Goal: Information Seeking & Learning: Learn about a topic

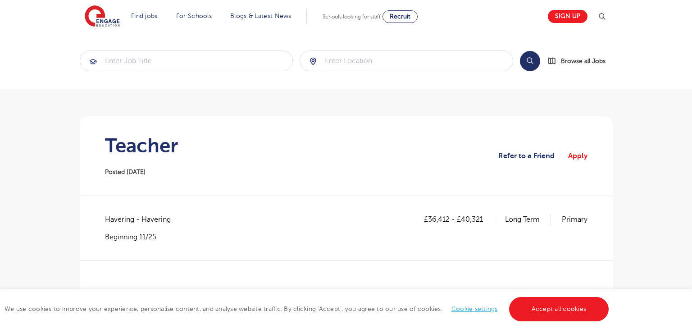
click at [123, 221] on span "Havering - Havering" at bounding box center [142, 220] width 75 height 12
copy span "Havering"
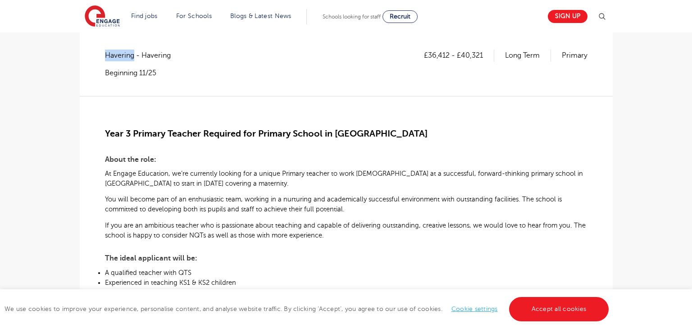
scroll to position [151, 0]
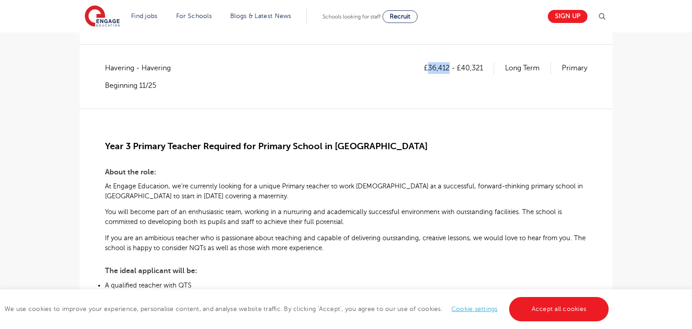
drag, startPoint x: 429, startPoint y: 66, endPoint x: 450, endPoint y: 66, distance: 20.7
click at [450, 66] on p "£36,412 - £40,321" at bounding box center [459, 68] width 70 height 12
click at [442, 76] on div "£36,412 - £40,321 Long Term Primary" at bounding box center [506, 76] width 164 height 28
drag, startPoint x: 428, startPoint y: 68, endPoint x: 449, endPoint y: 68, distance: 21.2
click at [449, 68] on p "£36,412 - £40,321" at bounding box center [459, 68] width 70 height 12
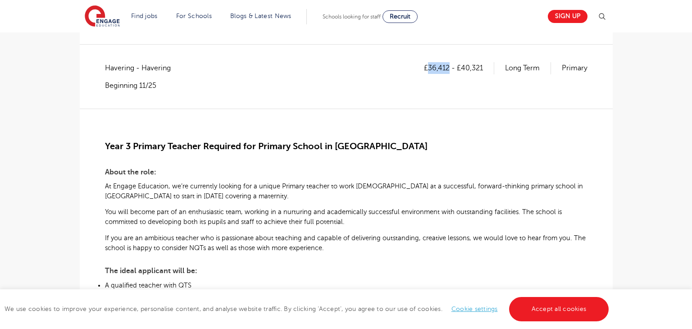
copy p "36,412"
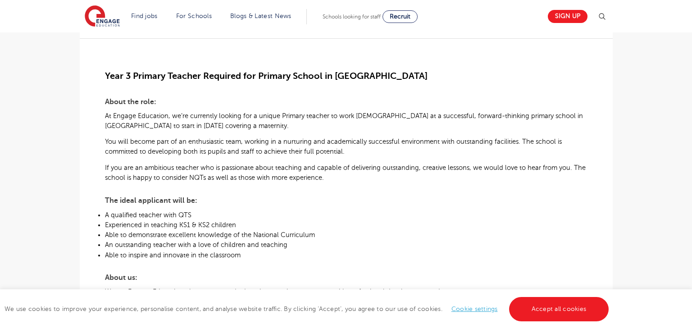
scroll to position [0, 0]
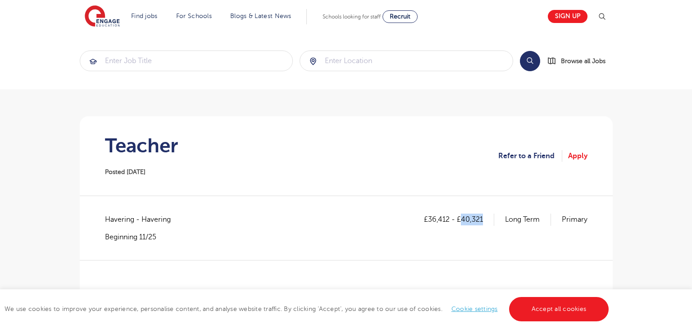
drag, startPoint x: 462, startPoint y: 221, endPoint x: 488, endPoint y: 222, distance: 26.1
click at [488, 222] on p "£36,412 - £40,321" at bounding box center [459, 220] width 70 height 12
copy p "40,321"
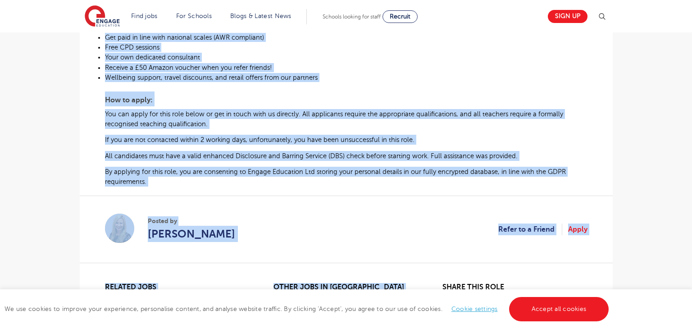
scroll to position [555, 0]
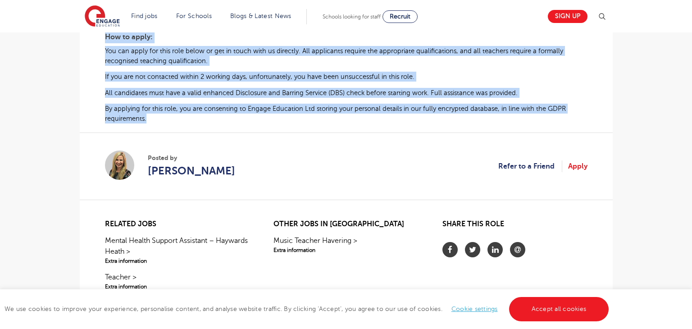
drag, startPoint x: 105, startPoint y: 146, endPoint x: 556, endPoint y: 121, distance: 452.2
copy div "Year 3 Primary Teacher Required for Primary School in Havering About the role: …"
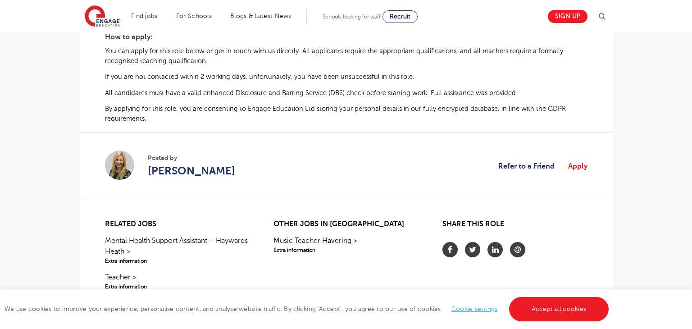
click at [248, 164] on section "Posted by Bridget Hicks Refer to a Friend Apply" at bounding box center [346, 165] width 483 height 67
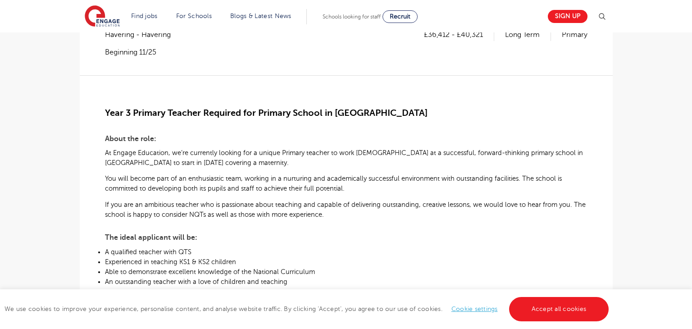
scroll to position [178, 0]
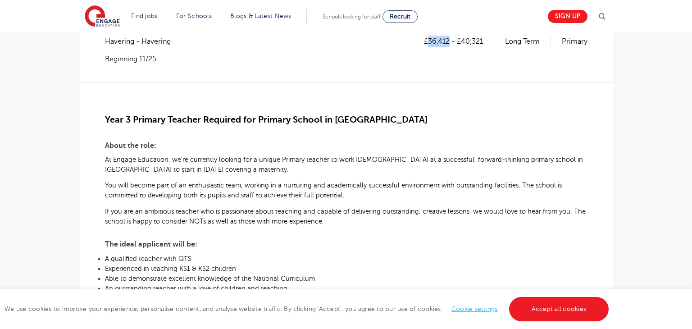
drag, startPoint x: 428, startPoint y: 43, endPoint x: 449, endPoint y: 40, distance: 21.0
click at [449, 40] on p "£36,412 - £40,321" at bounding box center [459, 42] width 70 height 12
copy p "36,412"
drag, startPoint x: 462, startPoint y: 40, endPoint x: 487, endPoint y: 44, distance: 25.1
click at [487, 44] on p "£36,412 - £40,321" at bounding box center [459, 42] width 70 height 12
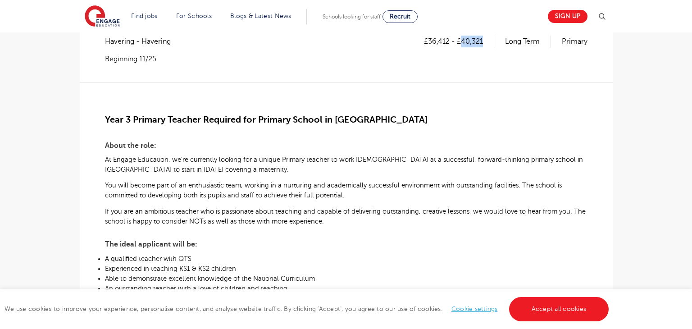
copy p "40,321"
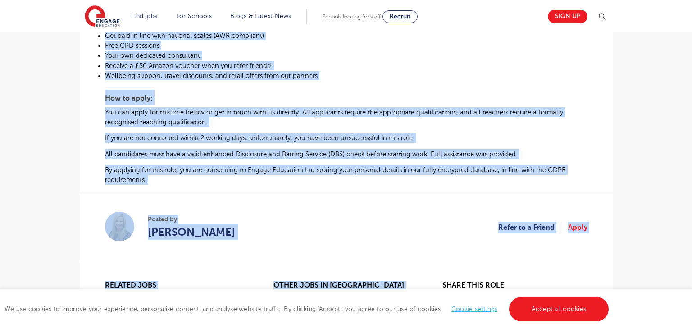
scroll to position [526, 0]
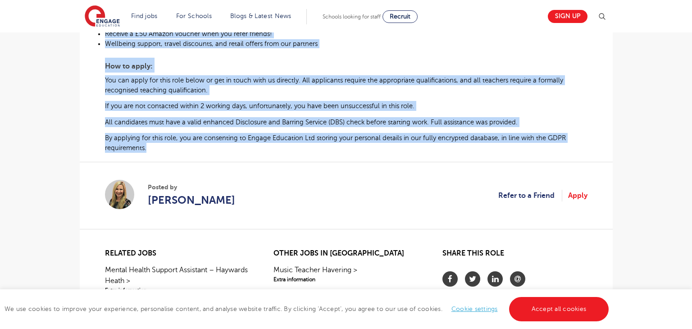
drag, startPoint x: 112, startPoint y: 118, endPoint x: 555, endPoint y: 155, distance: 444.4
copy div "ear 3 Primary Teacher Required for Primary School in Havering About the role: A…"
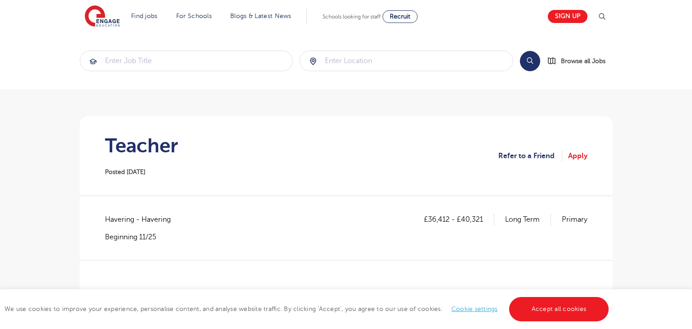
scroll to position [543, 0]
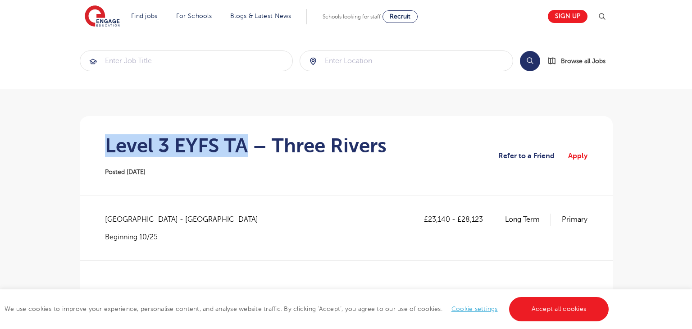
drag, startPoint x: 134, startPoint y: 153, endPoint x: 244, endPoint y: 152, distance: 109.9
click at [244, 152] on h1 "Level 3 EYFS TA – Three Rivers" at bounding box center [246, 145] width 282 height 23
copy h1 "Level 3 EYFS TA"
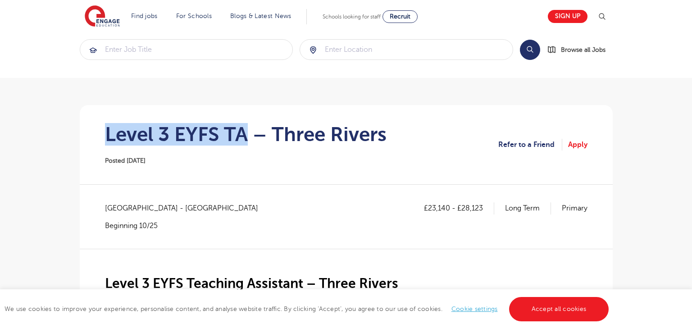
scroll to position [14, 0]
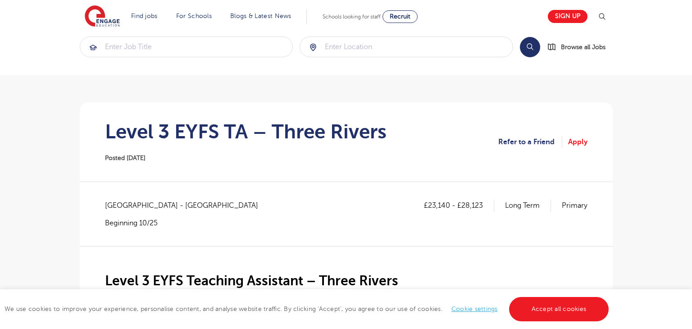
click at [118, 200] on span "Hertfordshire - Three Rivers" at bounding box center [186, 206] width 162 height 12
copy span "Hertfordshire"
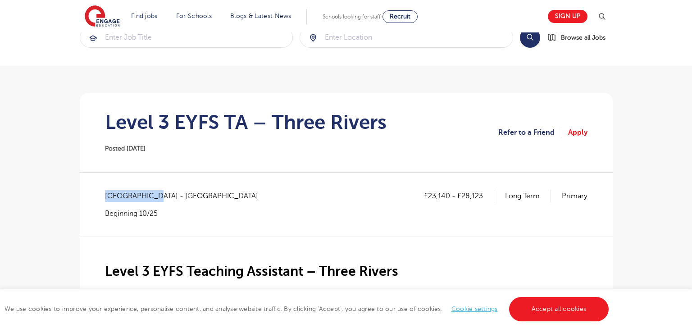
scroll to position [28, 0]
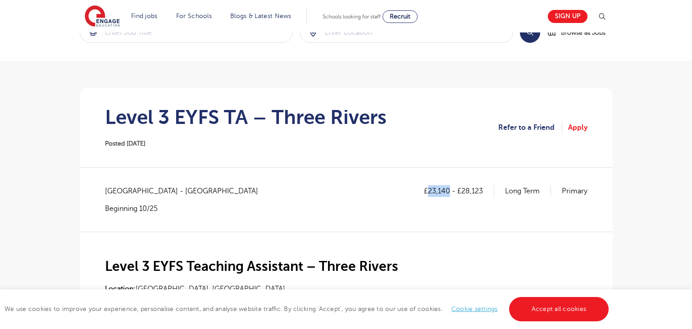
drag, startPoint x: 428, startPoint y: 190, endPoint x: 448, endPoint y: 189, distance: 19.9
click at [448, 189] on p "£23,140 - £28,123" at bounding box center [459, 191] width 70 height 12
copy p "23,140"
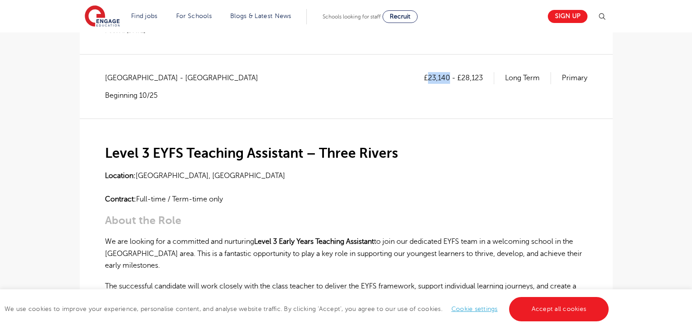
scroll to position [160, 0]
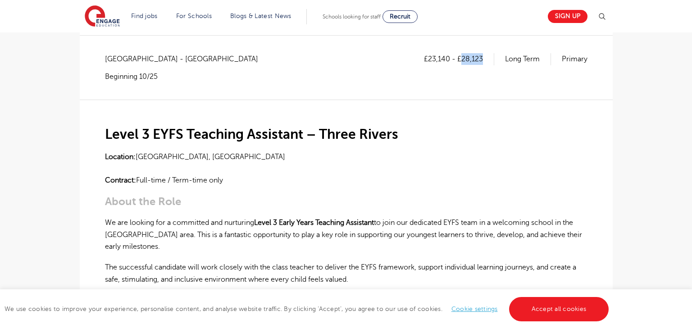
drag, startPoint x: 462, startPoint y: 59, endPoint x: 489, endPoint y: 61, distance: 27.1
click at [489, 61] on p "£23,140 - £28,123" at bounding box center [459, 59] width 70 height 12
copy p "28,123"
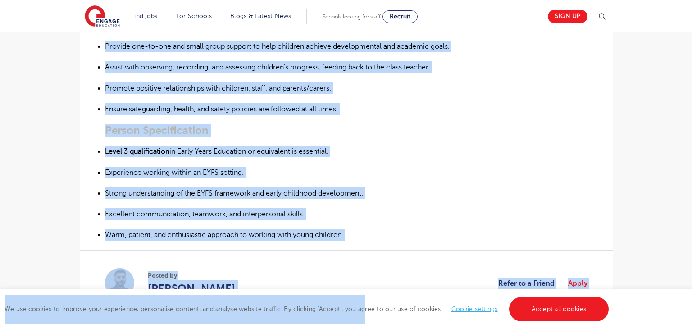
scroll to position [465, 0]
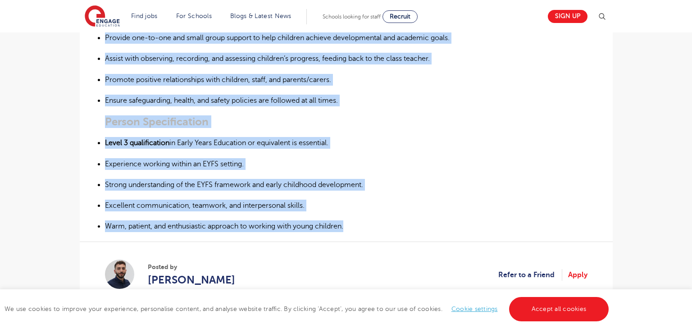
drag, startPoint x: 102, startPoint y: 152, endPoint x: 389, endPoint y: 228, distance: 297.2
click at [389, 228] on div "£23,140 - £28,123 Long Term Primary Hertfordshire - Three Rivers Beginning 10/2…" at bounding box center [346, 32] width 519 height 566
copy div "Location: Three Rivers, Hertfordshire Contract: Full-time / Term-time only Abou…"
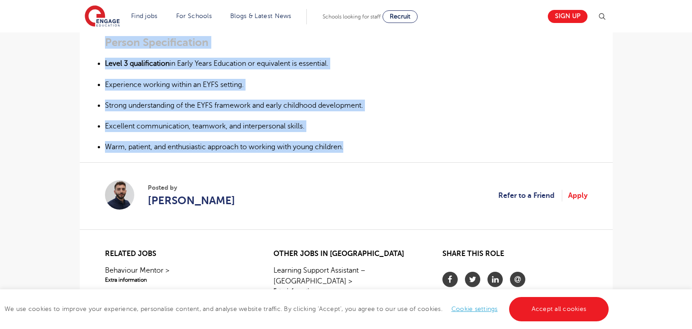
scroll to position [552, 0]
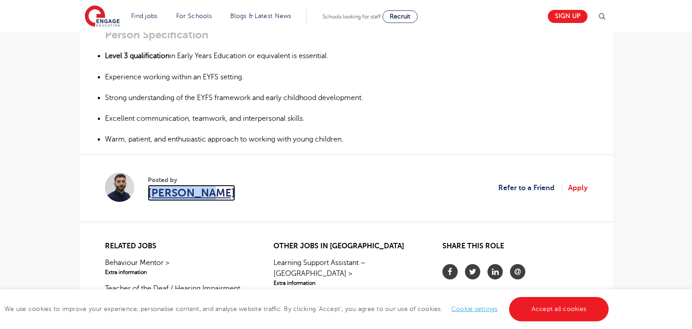
click at [360, 195] on section "Posted by Jake Ifrah Refer to a Friend Apply" at bounding box center [346, 188] width 483 height 67
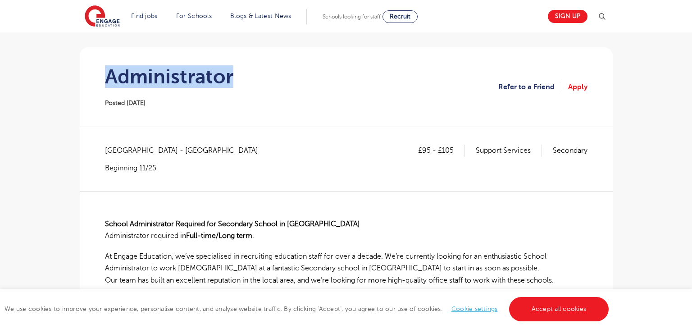
scroll to position [79, 0]
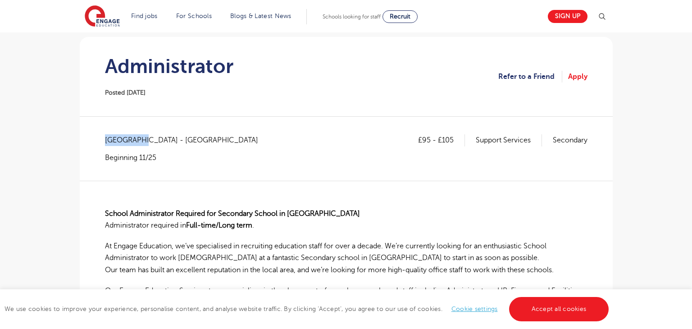
drag, startPoint x: 104, startPoint y: 140, endPoint x: 143, endPoint y: 139, distance: 39.2
copy span "West Sussex"
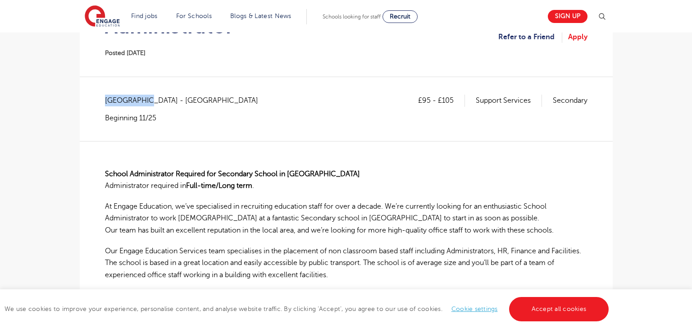
scroll to position [122, 0]
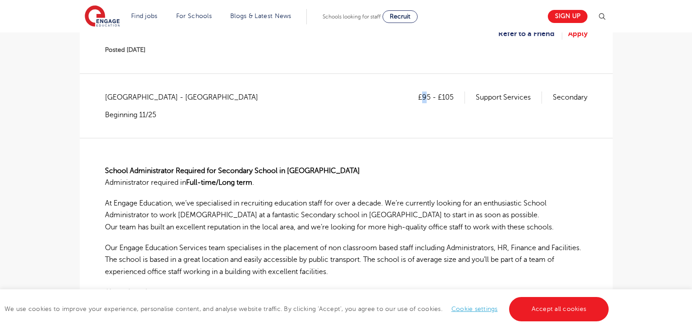
drag, startPoint x: 423, startPoint y: 96, endPoint x: 428, endPoint y: 96, distance: 5.4
click at [428, 96] on p "£95 - £105" at bounding box center [441, 97] width 47 height 12
click at [432, 113] on div "£95 - £105 Support Services Secondary" at bounding box center [502, 105] width 169 height 28
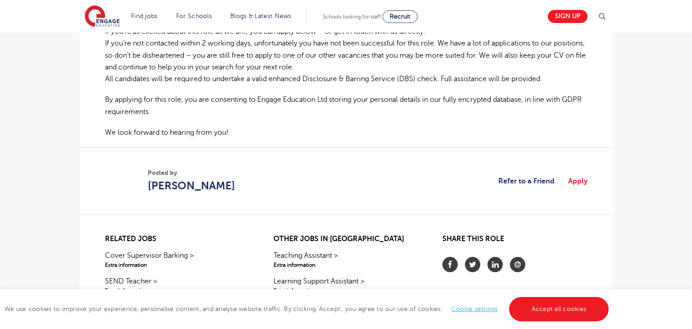
scroll to position [493, 0]
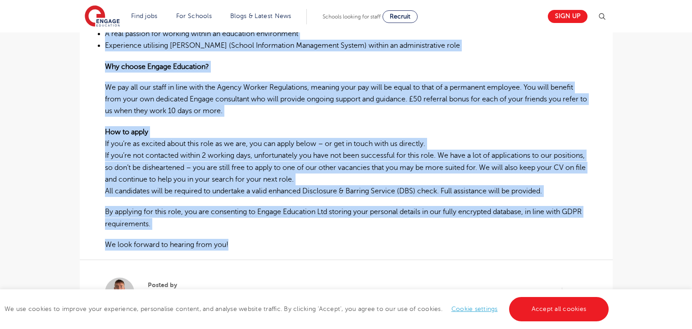
drag, startPoint x: 103, startPoint y: 142, endPoint x: 356, endPoint y: 243, distance: 273.0
click at [356, 243] on div "£95 - £105 Support Services Secondary West Sussex - Worthing Beginning 11/25 Sc…" at bounding box center [346, 26] width 519 height 613
copy div "School Administrator Required for Secondary School in Worthing Administrator re…"
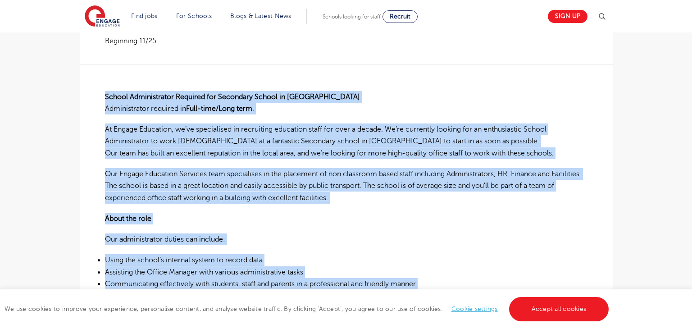
scroll to position [193, 0]
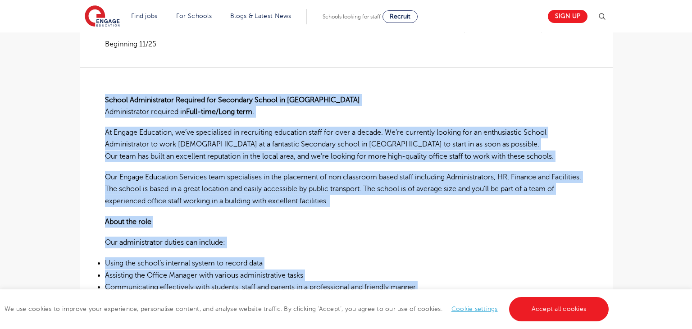
click at [344, 115] on p "School Administrator Required for Secondary School in Worthing Administrator re…" at bounding box center [346, 106] width 483 height 24
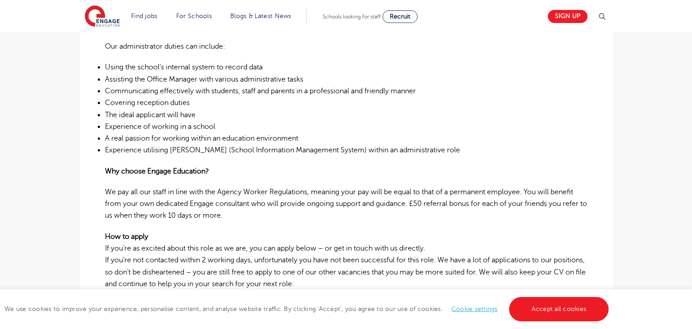
scroll to position [526, 0]
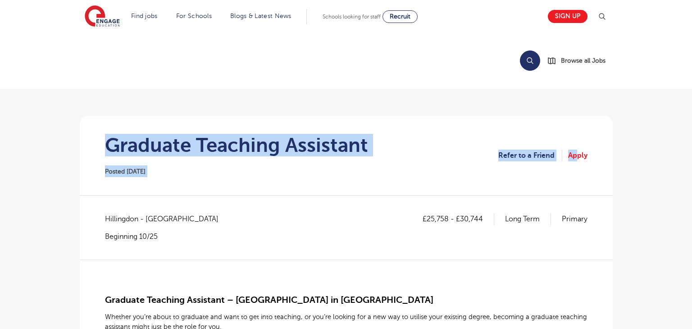
drag, startPoint x: 107, startPoint y: 141, endPoint x: 576, endPoint y: 142, distance: 469.0
click at [576, 142] on section "Graduate Teaching Assistant Posted 30/09/25 Refer to a Friend Apply" at bounding box center [346, 155] width 519 height 79
click at [236, 184] on section "Graduate Teaching Assistant Posted 30/09/25 Refer to a Friend Apply" at bounding box center [346, 155] width 519 height 79
drag, startPoint x: 105, startPoint y: 143, endPoint x: 392, endPoint y: 141, distance: 287.0
click at [392, 141] on section "Graduate Teaching Assistant Posted 30/09/25 Refer to a Friend Apply" at bounding box center [346, 155] width 519 height 79
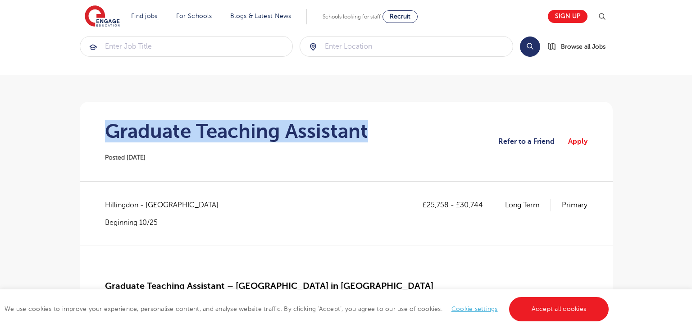
scroll to position [14, 0]
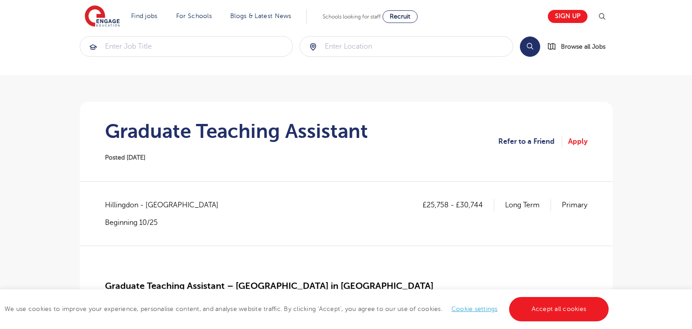
click at [117, 200] on span "Hillingdon - Hillingdon" at bounding box center [166, 205] width 123 height 12
copy span "Hillingdon"
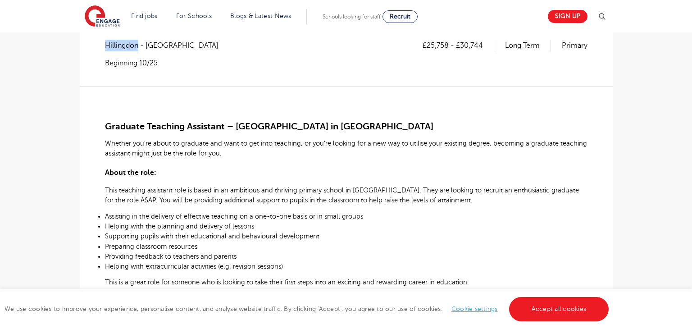
scroll to position [173, 0]
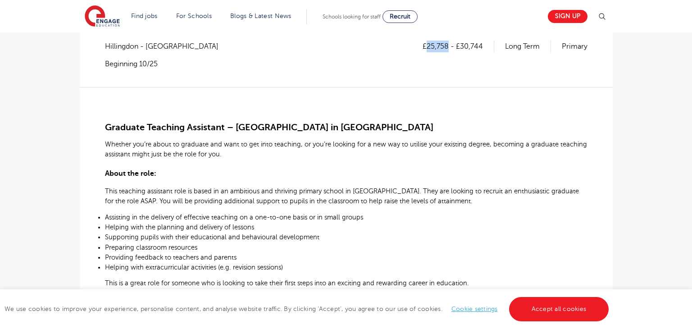
drag, startPoint x: 428, startPoint y: 47, endPoint x: 449, endPoint y: 45, distance: 21.3
click at [449, 45] on p "£25,758 - £30,744" at bounding box center [459, 47] width 72 height 12
copy p "25,758"
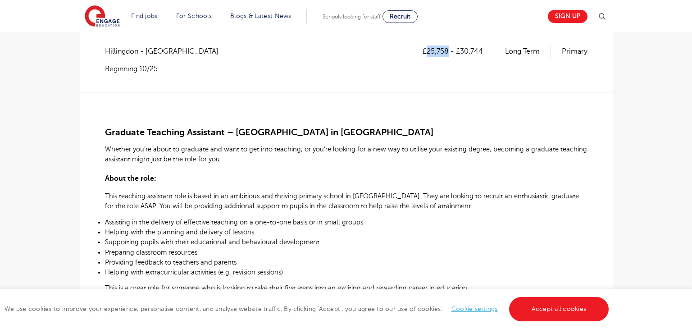
scroll to position [52, 0]
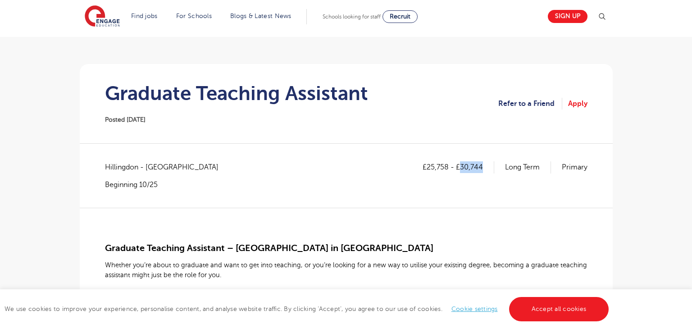
drag, startPoint x: 461, startPoint y: 165, endPoint x: 487, endPoint y: 165, distance: 25.7
click at [487, 165] on p "£25,758 - £30,744" at bounding box center [459, 167] width 72 height 12
copy p "30,744"
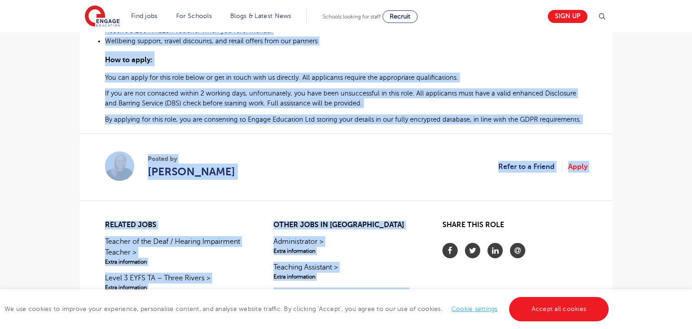
scroll to position [582, 0]
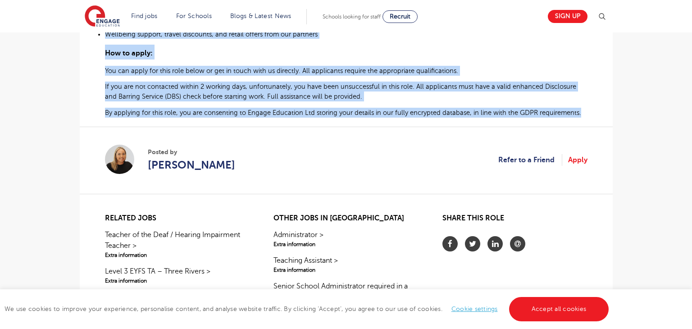
drag, startPoint x: 112, startPoint y: 237, endPoint x: 620, endPoint y: 112, distance: 522.4
copy div "Graduate Teaching Assistant – Primary School in Uxbridge Whether you’re about t…"
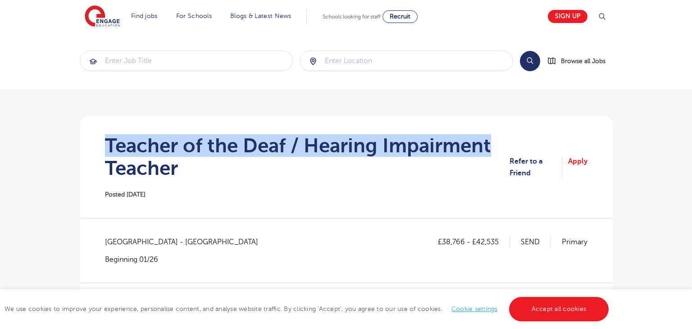
drag, startPoint x: 108, startPoint y: 143, endPoint x: 494, endPoint y: 141, distance: 385.7
click at [494, 141] on h1 "Teacher of the Deaf / Hearing Impairment Teacher" at bounding box center [307, 156] width 405 height 45
copy h1 "Teacher of the Deaf / Hearing Impairment"
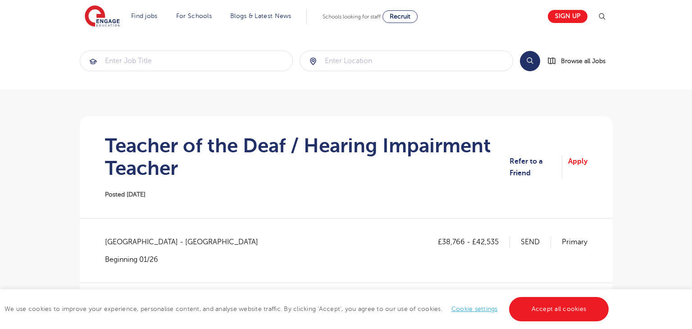
copy span "[GEOGRAPHIC_DATA]"
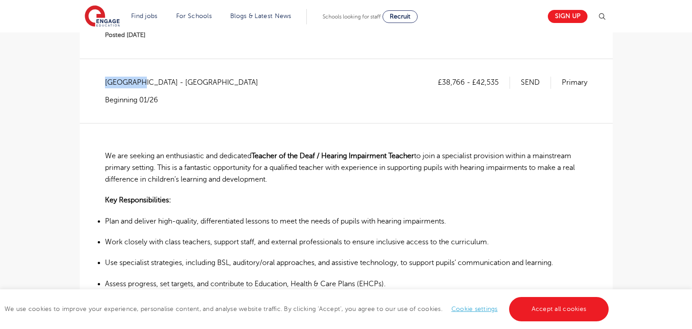
scroll to position [160, 0]
drag, startPoint x: 444, startPoint y: 81, endPoint x: 464, endPoint y: 81, distance: 19.8
click at [464, 81] on p "£38,766 - £42,535" at bounding box center [474, 82] width 72 height 12
copy p "38,766"
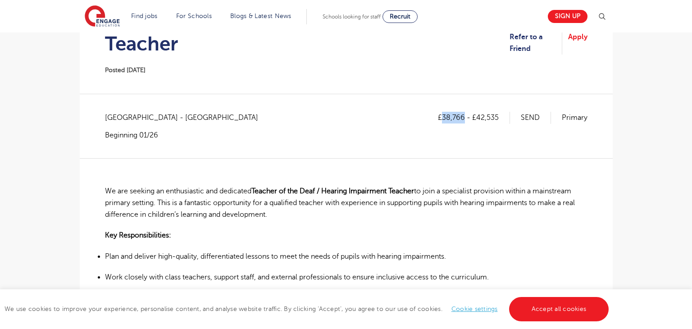
scroll to position [123, 0]
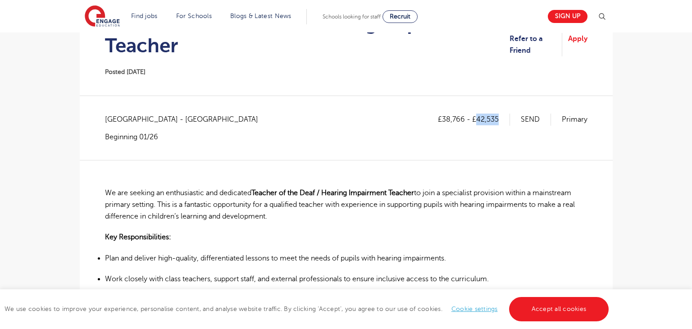
drag, startPoint x: 478, startPoint y: 120, endPoint x: 501, endPoint y: 120, distance: 23.0
click at [501, 120] on p "£38,766 - £42,535" at bounding box center [474, 120] width 72 height 12
copy p "42,535"
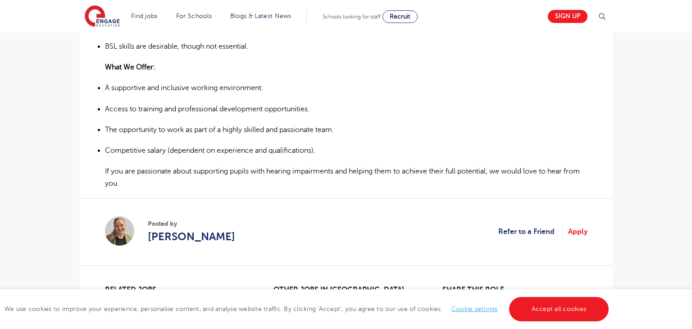
scroll to position [575, 0]
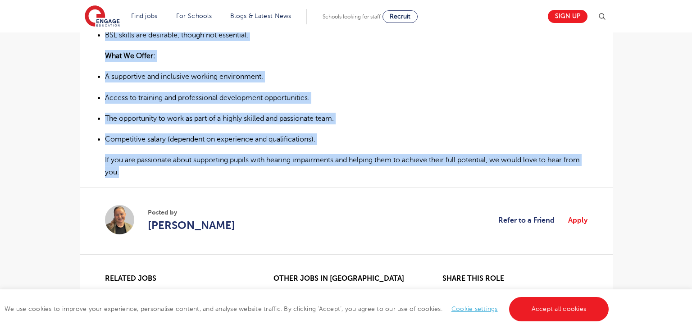
drag, startPoint x: 105, startPoint y: 188, endPoint x: 557, endPoint y: 170, distance: 452.2
copy div "We are seeking an enthusiastic and dedicated Teacher of the Deaf / Hearing Impa…"
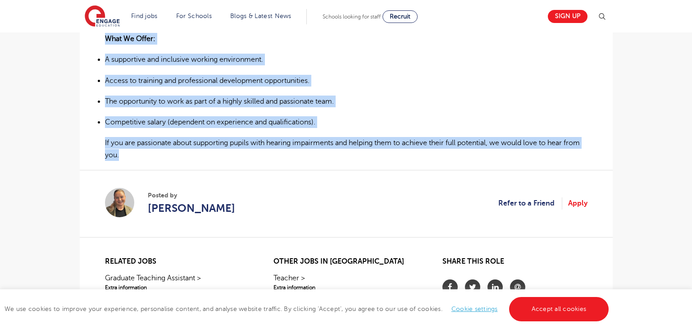
scroll to position [592, 0]
click at [170, 204] on span "[PERSON_NAME]" at bounding box center [191, 208] width 87 height 16
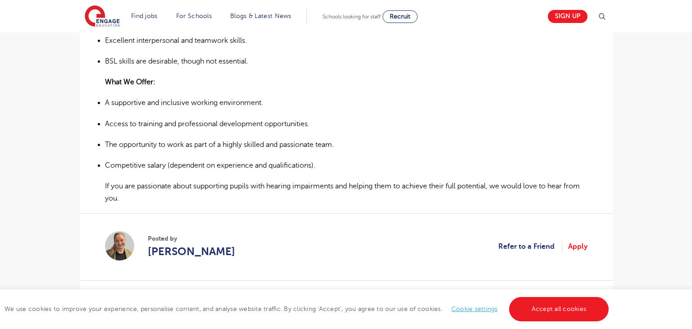
scroll to position [496, 0]
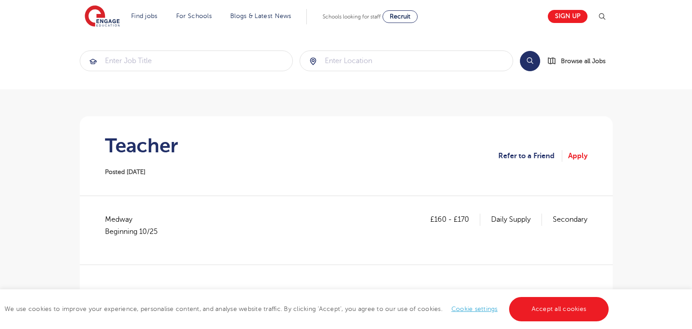
click at [139, 148] on h1 "Teacher" at bounding box center [141, 145] width 73 height 23
copy h1 "Teacher"
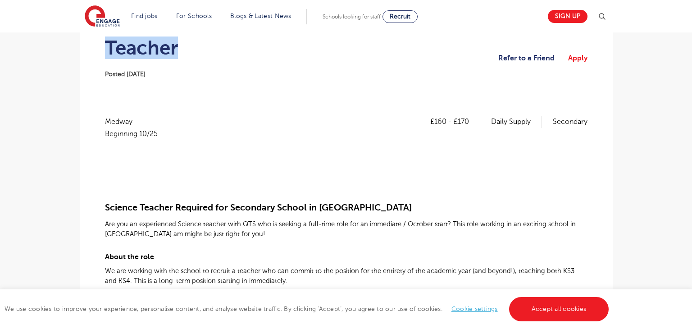
scroll to position [99, 0]
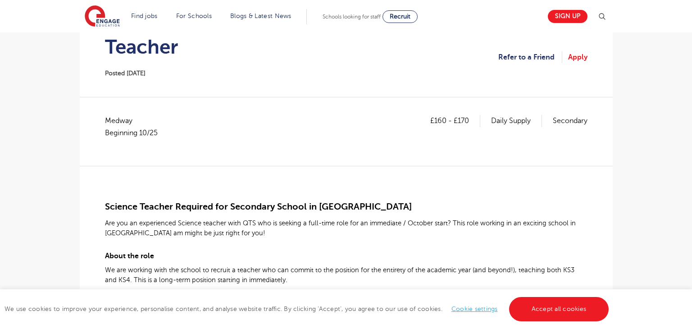
click at [127, 121] on span "Medway Beginning 10/25" at bounding box center [136, 127] width 62 height 24
copy span "Medway"
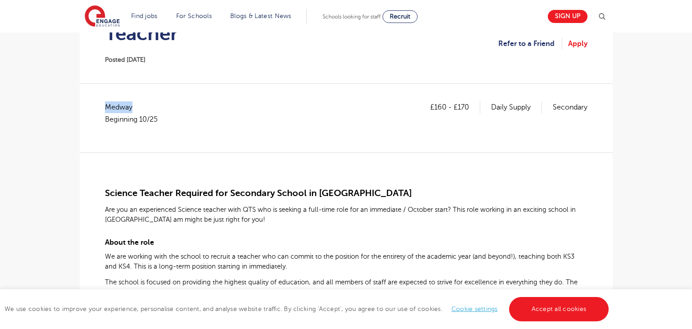
scroll to position [113, 0]
drag, startPoint x: 103, startPoint y: 186, endPoint x: 275, endPoint y: 188, distance: 171.7
click at [425, 132] on div "£160 - £170 Daily Supply Secondary Medway Beginning 10/25" at bounding box center [346, 117] width 483 height 33
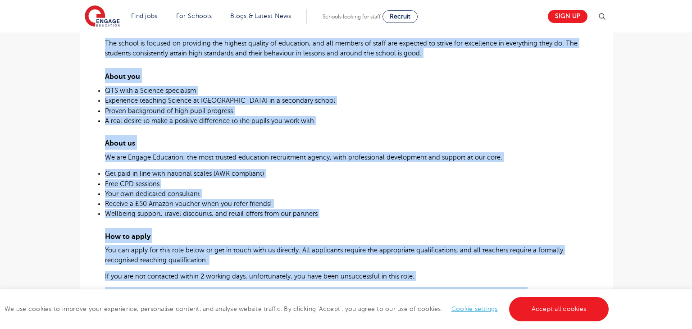
scroll to position [508, 0]
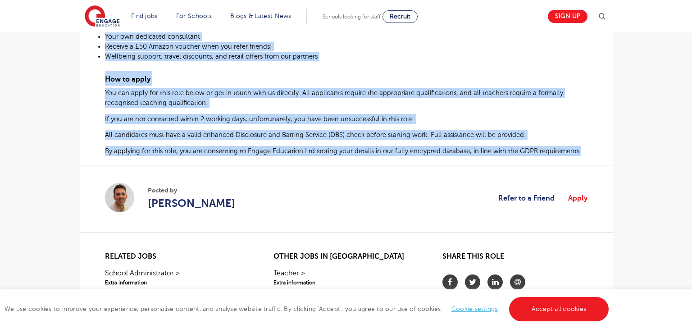
drag, startPoint x: 101, startPoint y: 183, endPoint x: 674, endPoint y: 149, distance: 573.2
copy div "Science Teacher Required for Secondary School in Medway Are you an experienced …"
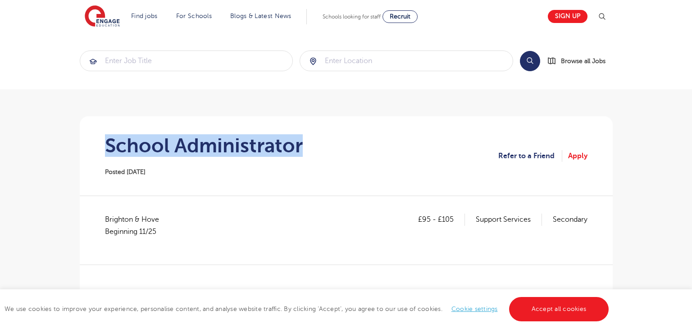
click at [318, 146] on section "School Administrator Posted [DATE] Refer to a Friend Apply" at bounding box center [346, 155] width 519 height 79
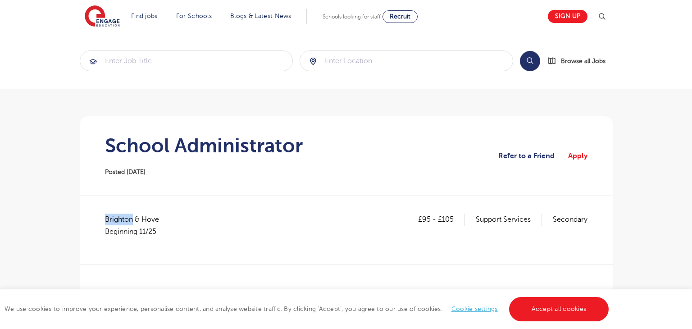
drag, startPoint x: 105, startPoint y: 219, endPoint x: 133, endPoint y: 215, distance: 28.2
click at [133, 215] on span "Brighton & Hove Beginning 11/25" at bounding box center [136, 226] width 63 height 24
copy span "[GEOGRAPHIC_DATA]"
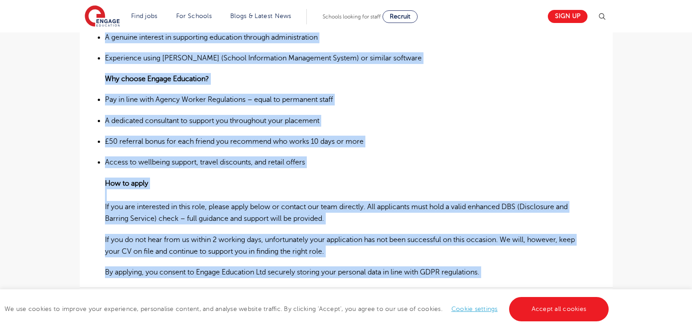
scroll to position [636, 0]
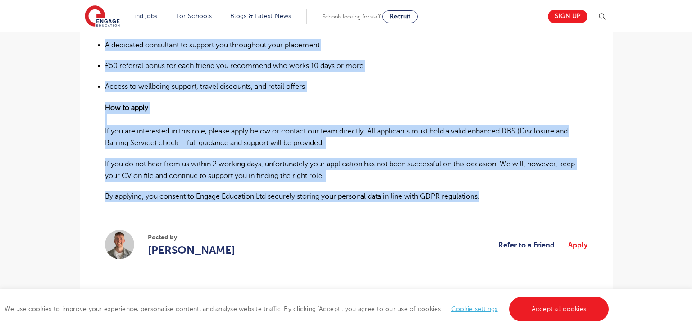
drag, startPoint x: 105, startPoint y: 135, endPoint x: 522, endPoint y: 200, distance: 422.3
copy div "Loremi Dolorsitametc – Adipisci El sed doeiusmod temporinci utl e dolo-magn Ali…"
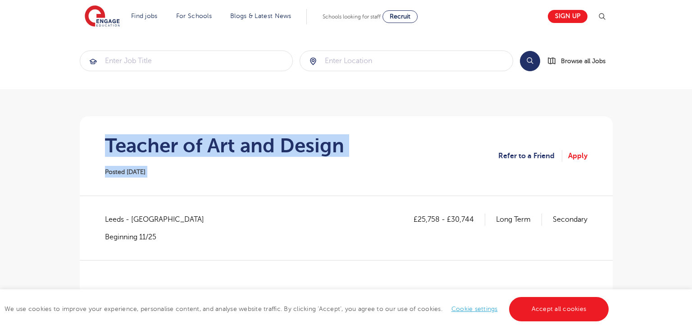
drag, startPoint x: 99, startPoint y: 143, endPoint x: 439, endPoint y: 141, distance: 340.2
click at [439, 141] on section "Teacher of Art and Design Posted [DATE] Refer to a Friend Apply" at bounding box center [346, 155] width 519 height 79
copy section "Teacher of Art and Design Posted [DATE]"
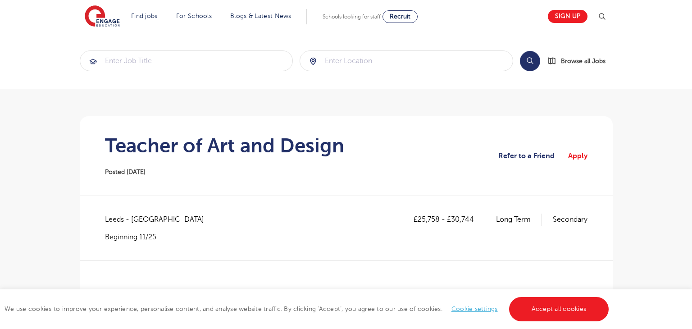
click at [118, 216] on span "Leeds - [GEOGRAPHIC_DATA]" at bounding box center [159, 220] width 108 height 12
click at [118, 216] on span "Leeds - Leeds" at bounding box center [159, 220] width 108 height 12
copy span "Leeds"
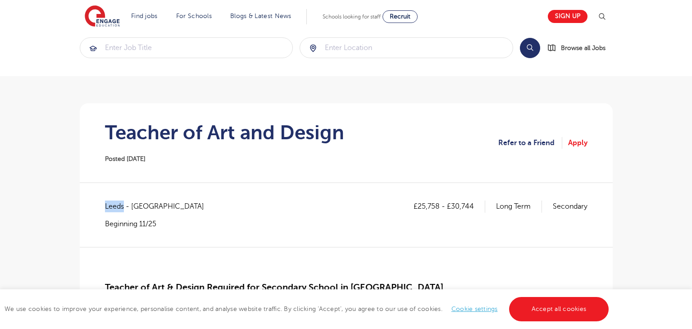
scroll to position [12, 0]
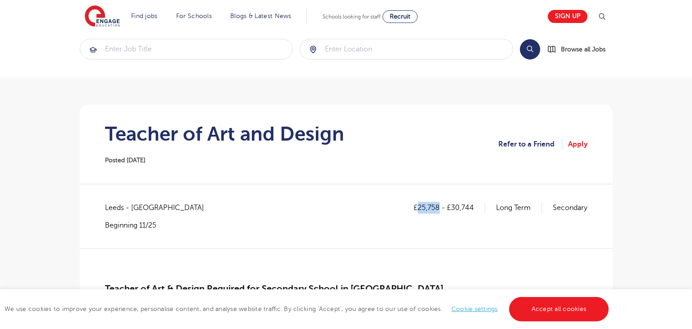
drag, startPoint x: 419, startPoint y: 207, endPoint x: 439, endPoint y: 211, distance: 20.7
click at [439, 211] on p "£25,758 - £30,744" at bounding box center [450, 208] width 72 height 12
copy p "25,758"
drag, startPoint x: 452, startPoint y: 205, endPoint x: 477, endPoint y: 209, distance: 25.5
click at [477, 209] on p "£25,758 - £30,744" at bounding box center [450, 208] width 72 height 12
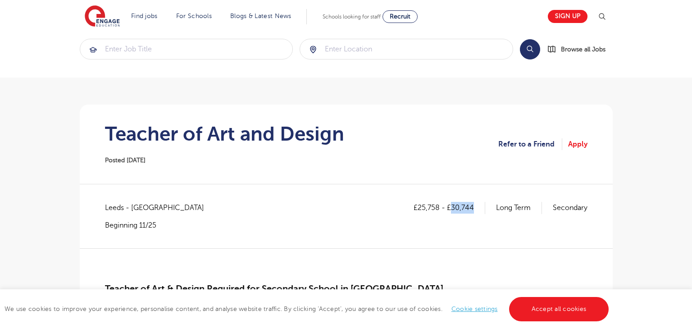
copy p "30,744"
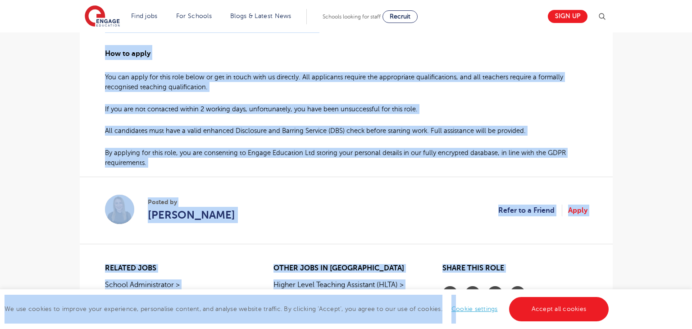
scroll to position [623, 0]
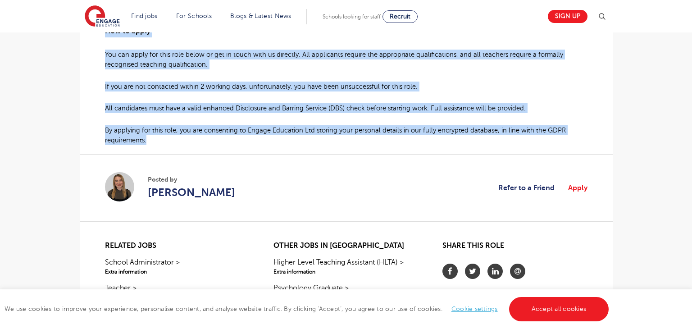
drag, startPoint x: 103, startPoint y: 173, endPoint x: 150, endPoint y: 146, distance: 54.3
copy div "Teacher of Art & Design Required for Secondary School in Leeds Are you a qualif…"
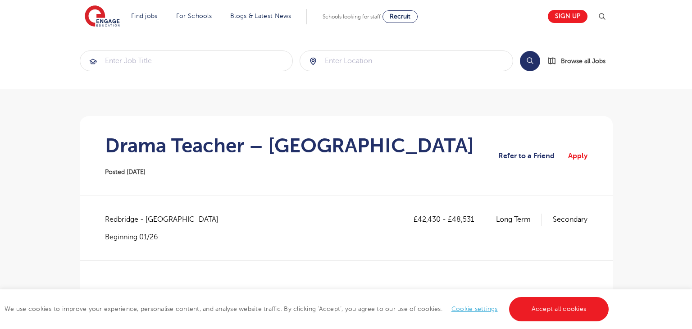
click at [245, 153] on h1 "Drama Teacher – [GEOGRAPHIC_DATA]" at bounding box center [289, 145] width 369 height 23
click at [113, 223] on span "Redbridge - [GEOGRAPHIC_DATA]" at bounding box center [166, 220] width 123 height 12
copy span "Redbridge"
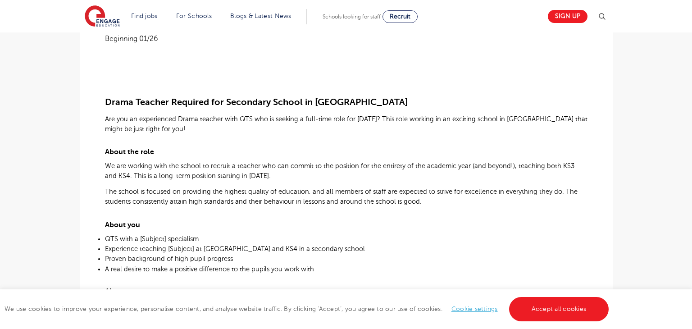
scroll to position [59, 0]
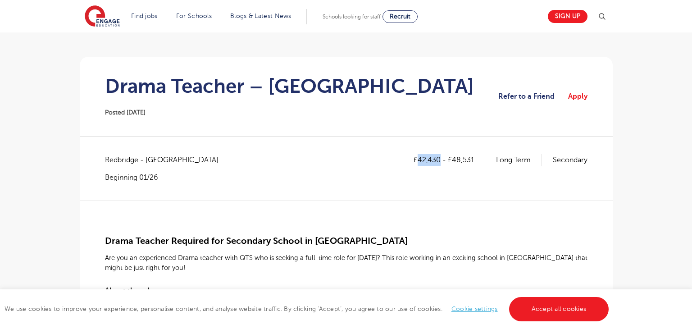
drag, startPoint x: 417, startPoint y: 163, endPoint x: 438, endPoint y: 162, distance: 21.2
click at [438, 162] on p "£42,430 - £48,531" at bounding box center [450, 160] width 72 height 12
copy p "42,430"
drag, startPoint x: 452, startPoint y: 158, endPoint x: 475, endPoint y: 168, distance: 24.6
click at [475, 168] on div "£42,430 - £48,531 Long Term Secondary" at bounding box center [501, 168] width 174 height 28
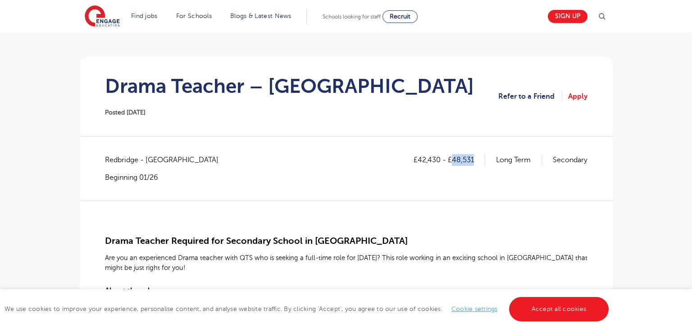
copy p "48,531"
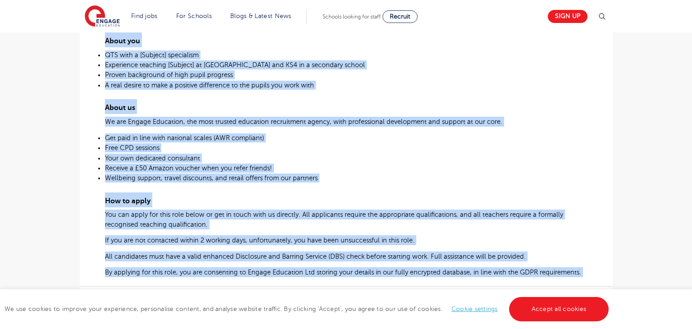
scroll to position [609, 0]
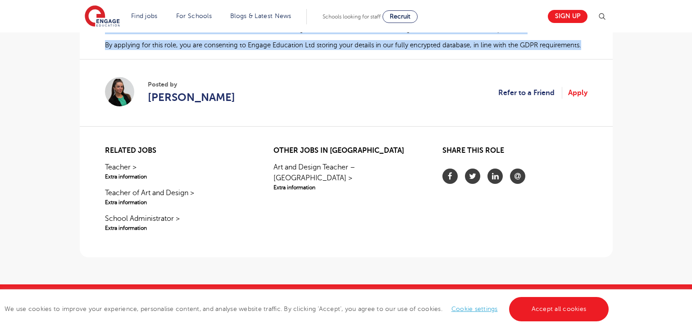
drag, startPoint x: 102, startPoint y: 161, endPoint x: 584, endPoint y: 50, distance: 495.2
copy div "Drama Teacher Required for Secondary School in Redbridge Are you an experienced…"
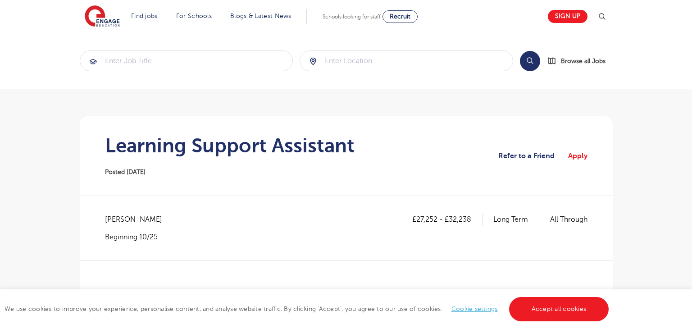
click at [109, 215] on span "[PERSON_NAME]" at bounding box center [138, 220] width 66 height 12
copy span "Brent"
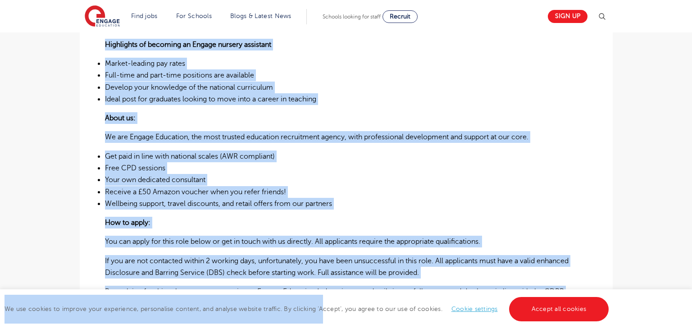
scroll to position [485, 0]
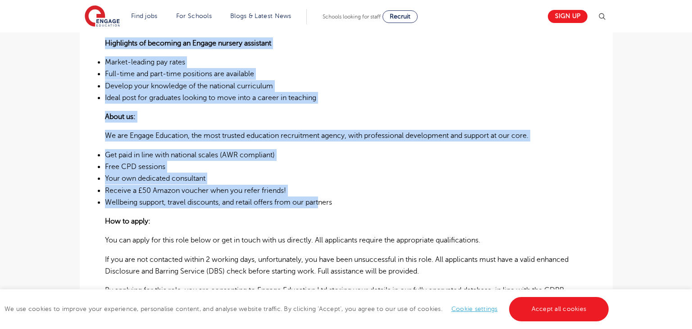
drag, startPoint x: 106, startPoint y: 178, endPoint x: 322, endPoint y: 200, distance: 216.9
click at [322, 200] on div "Nursery Assistant Required for Primary School in Brent About the role: At Engag…" at bounding box center [346, 55] width 483 height 506
click at [398, 162] on li "Free CPD sessions" at bounding box center [346, 167] width 483 height 12
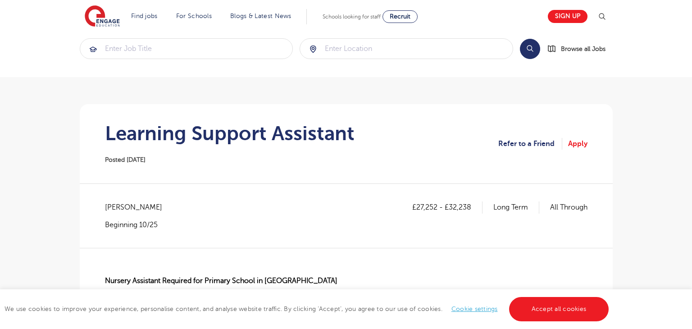
scroll to position [14, 0]
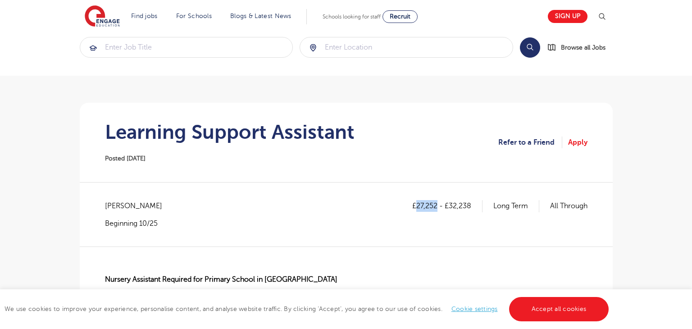
drag, startPoint x: 415, startPoint y: 204, endPoint x: 435, endPoint y: 215, distance: 22.6
click at [435, 215] on div "£27,252 - £32,238 Long Term All Through" at bounding box center [499, 214] width 175 height 28
copy p "27,252"
drag, startPoint x: 448, startPoint y: 205, endPoint x: 471, endPoint y: 206, distance: 23.0
click at [471, 206] on p "£27,252 - £32,238" at bounding box center [447, 206] width 70 height 12
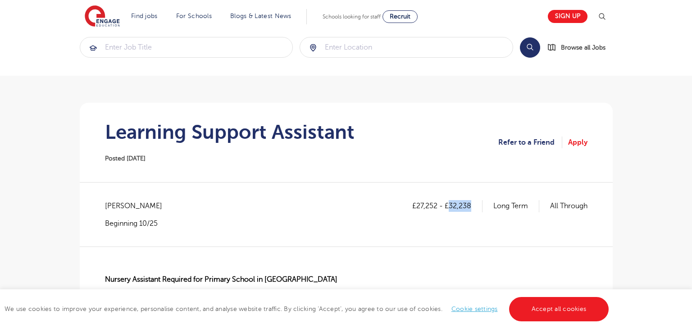
copy p "32,238"
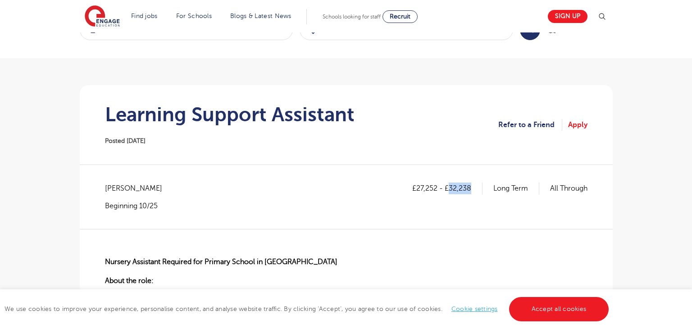
scroll to position [141, 0]
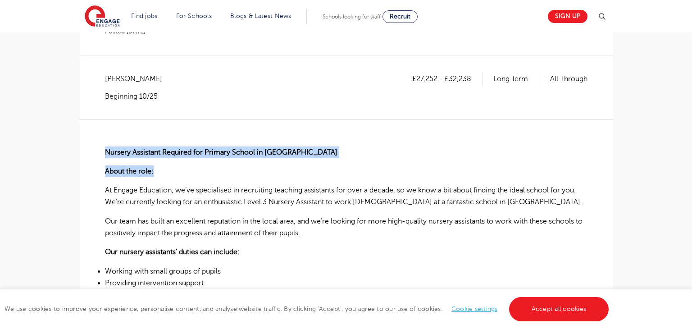
drag, startPoint x: 106, startPoint y: 145, endPoint x: 154, endPoint y: 168, distance: 53.2
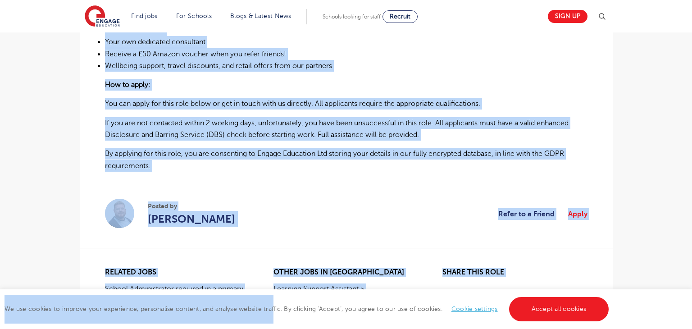
scroll to position [622, 0]
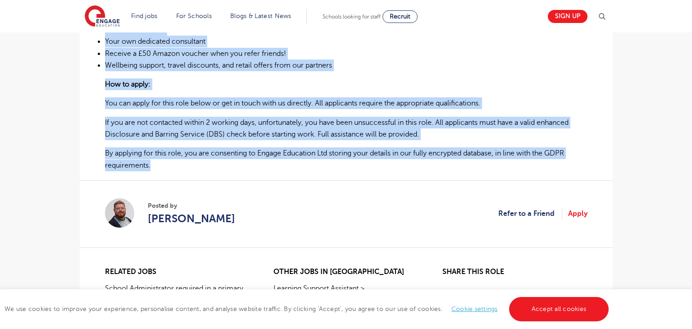
drag, startPoint x: 105, startPoint y: 151, endPoint x: 328, endPoint y: 164, distance: 223.4
copy div "Nursery Assistant Required for Primary School in Brent About the role: At Engag…"
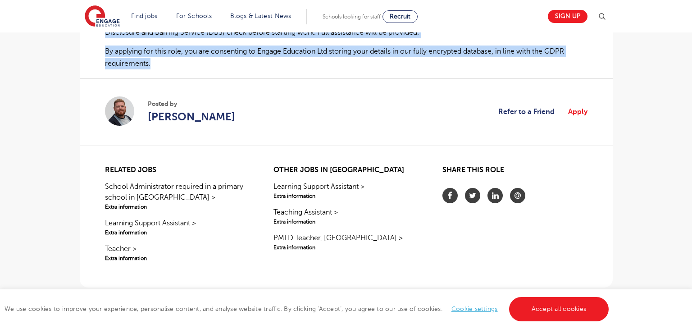
scroll to position [725, 0]
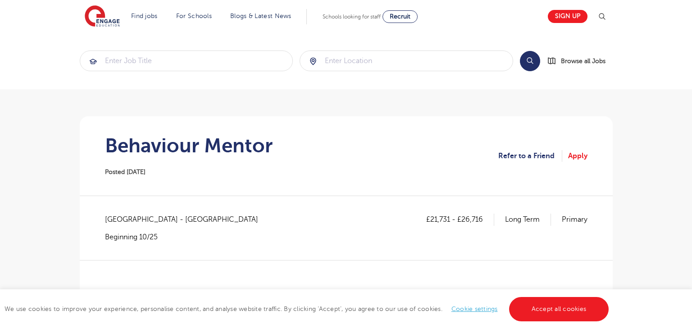
drag, startPoint x: 108, startPoint y: 142, endPoint x: 274, endPoint y: 163, distance: 168.0
click at [274, 163] on section "Behaviour Mentor Posted 30/09/25 Refer to a Friend Apply" at bounding box center [346, 155] width 519 height 79
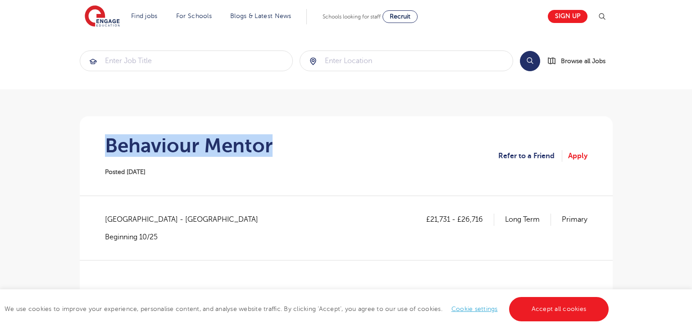
drag, startPoint x: 108, startPoint y: 146, endPoint x: 288, endPoint y: 152, distance: 179.9
click at [288, 152] on section "Behaviour Mentor Posted 30/09/25 Refer to a Friend Apply" at bounding box center [346, 155] width 519 height 79
copy h1 "Behaviour Mentor"
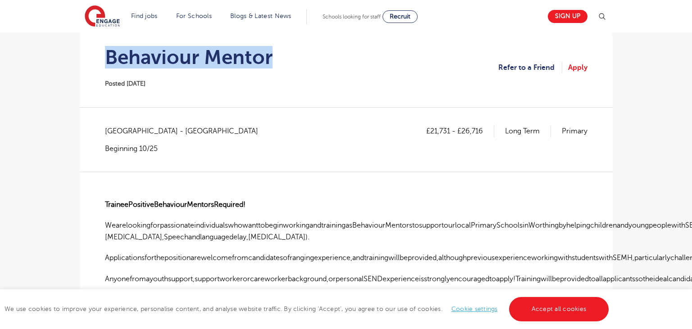
scroll to position [94, 0]
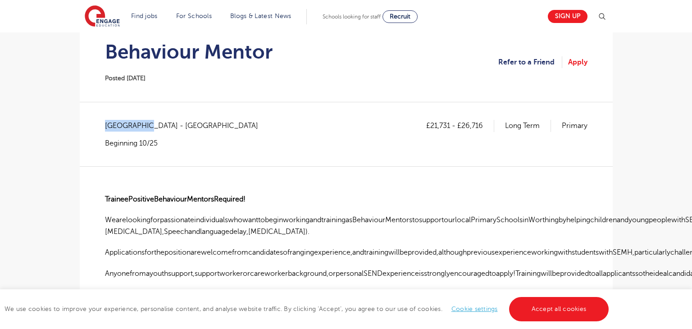
drag, startPoint x: 105, startPoint y: 125, endPoint x: 145, endPoint y: 127, distance: 39.2
click at [145, 127] on span "West Sussex - Worthing" at bounding box center [186, 126] width 162 height 12
copy span "[GEOGRAPHIC_DATA]"
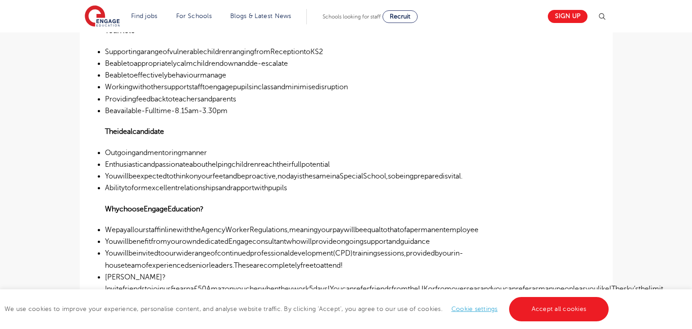
scroll to position [323, 0]
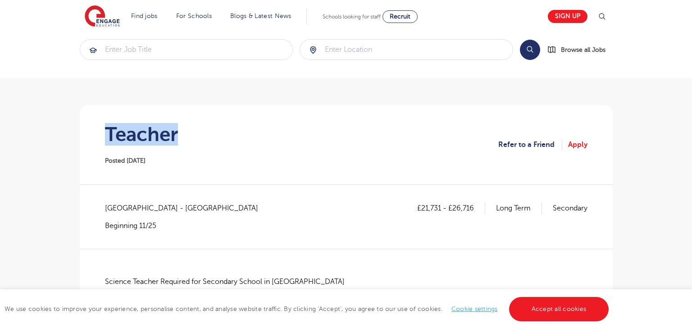
scroll to position [14, 0]
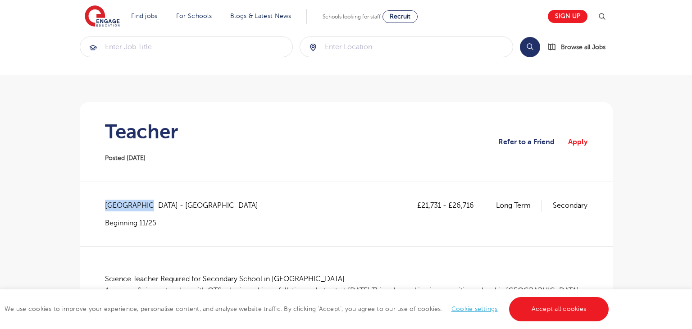
drag, startPoint x: 104, startPoint y: 205, endPoint x: 144, endPoint y: 205, distance: 39.7
copy span "[GEOGRAPHIC_DATA]"
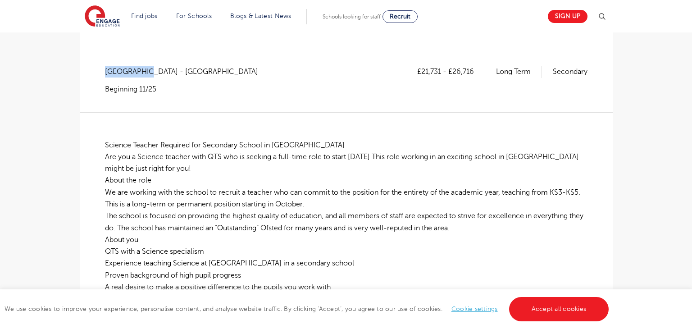
scroll to position [169, 0]
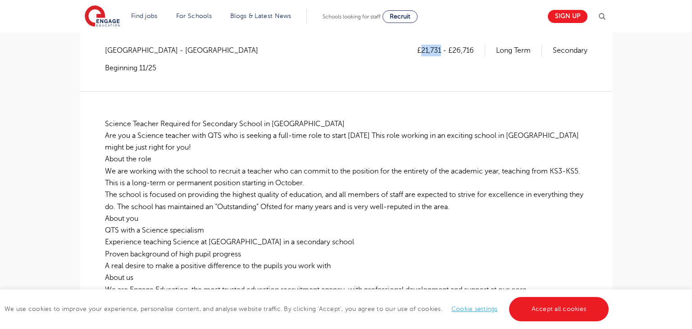
drag, startPoint x: 421, startPoint y: 48, endPoint x: 438, endPoint y: 49, distance: 17.1
click at [438, 49] on p "£21,731 - £26,716" at bounding box center [451, 51] width 68 height 12
copy p "21,731"
drag, startPoint x: 453, startPoint y: 52, endPoint x: 474, endPoint y: 52, distance: 21.6
click at [474, 52] on p "£21,731 - £26,716" at bounding box center [451, 51] width 68 height 12
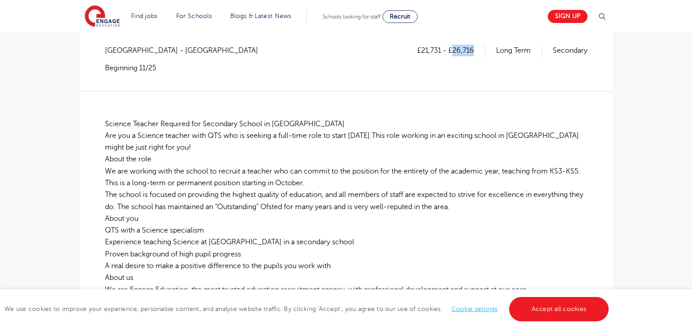
copy p "26,716"
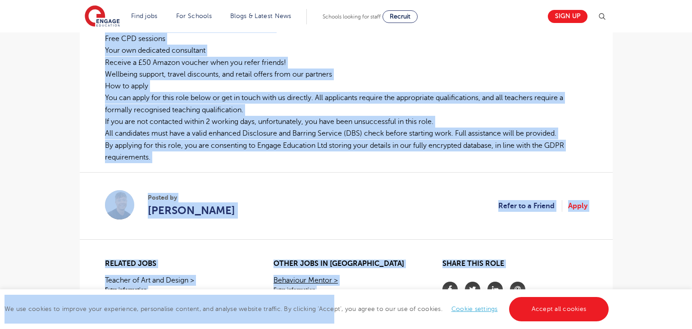
scroll to position [460, 0]
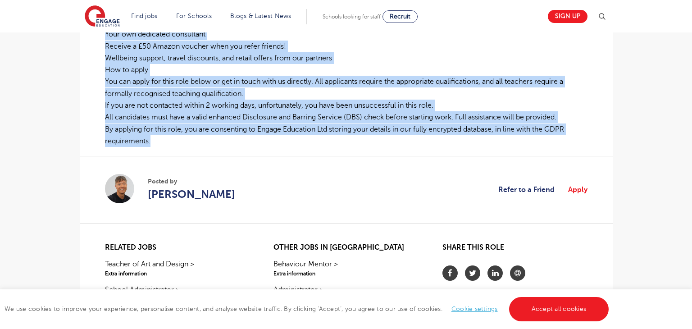
drag, startPoint x: 100, startPoint y: 121, endPoint x: 199, endPoint y: 137, distance: 99.5
copy p "Loremip Dolorsi Ametcons adi Elitseddo Eiusmo te Incidi Utlab Etd mag a Enimadm…"
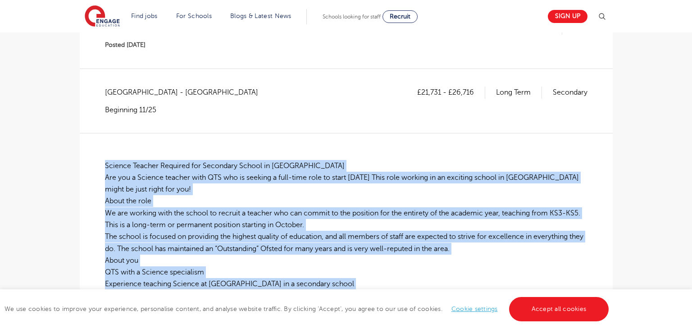
scroll to position [123, 0]
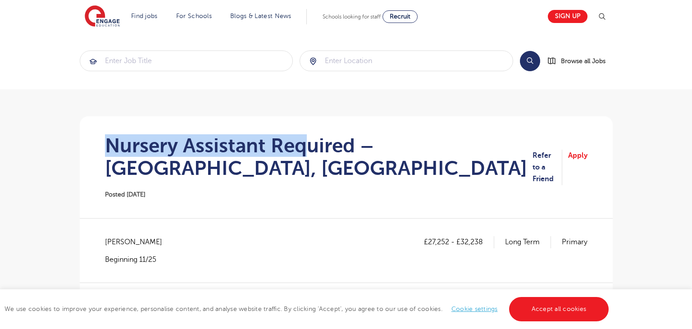
drag, startPoint x: 105, startPoint y: 142, endPoint x: 333, endPoint y: 136, distance: 227.6
click at [312, 138] on h1 "Nursery Assistant Required – [GEOGRAPHIC_DATA], [GEOGRAPHIC_DATA]" at bounding box center [319, 156] width 428 height 45
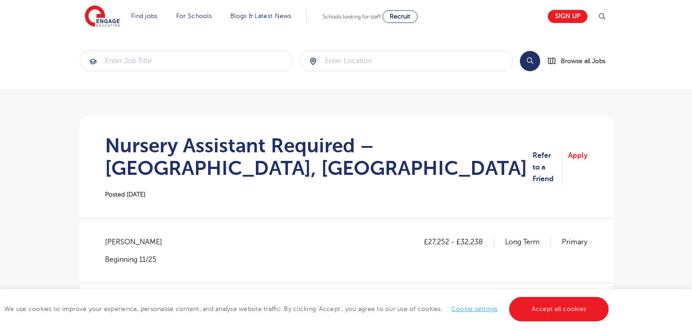
click at [342, 164] on h1 "Nursery Assistant Required – [GEOGRAPHIC_DATA], [GEOGRAPHIC_DATA]" at bounding box center [319, 156] width 428 height 45
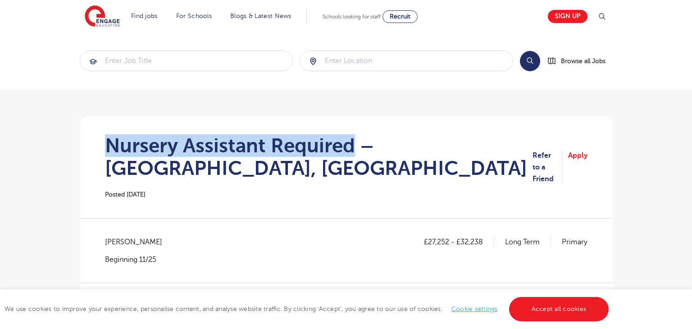
drag, startPoint x: 105, startPoint y: 139, endPoint x: 351, endPoint y: 144, distance: 246.5
click at [351, 144] on h1 "Nursery Assistant Required – [GEOGRAPHIC_DATA], [GEOGRAPHIC_DATA]" at bounding box center [319, 156] width 428 height 45
copy h1 "Nursery Assistant Required"
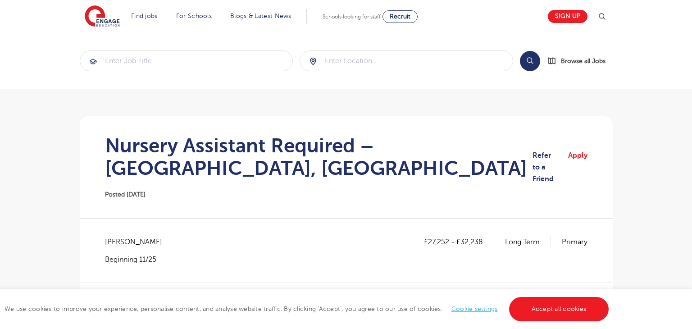
click at [116, 237] on span "[PERSON_NAME]" at bounding box center [138, 242] width 66 height 12
copy span "[PERSON_NAME]"
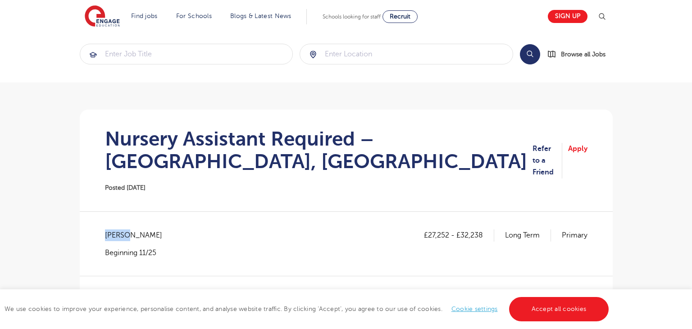
scroll to position [9, 0]
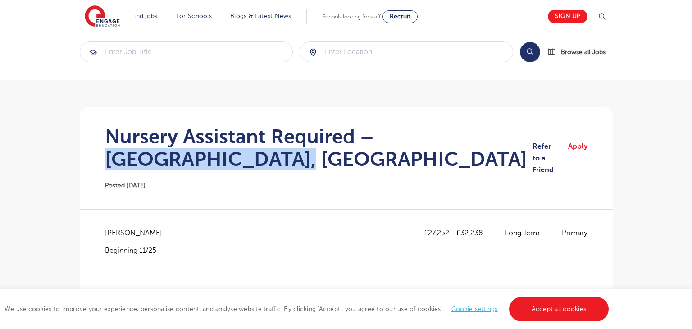
drag, startPoint x: 379, startPoint y: 132, endPoint x: 457, endPoint y: 159, distance: 82.1
click at [457, 159] on h1 "Nursery Assistant Required – [GEOGRAPHIC_DATA], [GEOGRAPHIC_DATA]" at bounding box center [319, 147] width 428 height 45
copy h1 "Carshalton, [GEOGRAPHIC_DATA]"
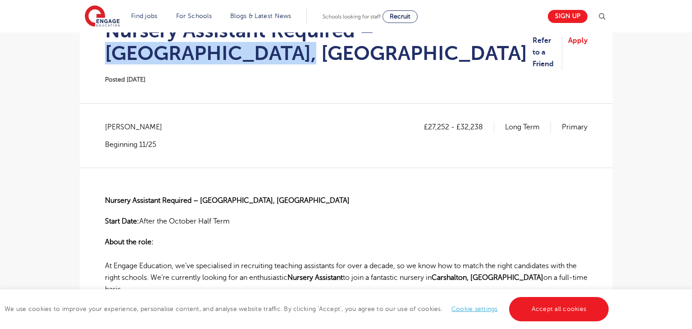
scroll to position [178, 0]
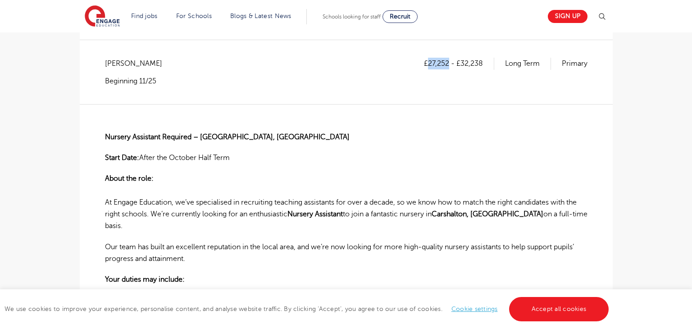
drag, startPoint x: 427, startPoint y: 64, endPoint x: 447, endPoint y: 60, distance: 20.5
click at [447, 60] on p "£27,252 - £32,238" at bounding box center [459, 64] width 70 height 12
copy p "27,252"
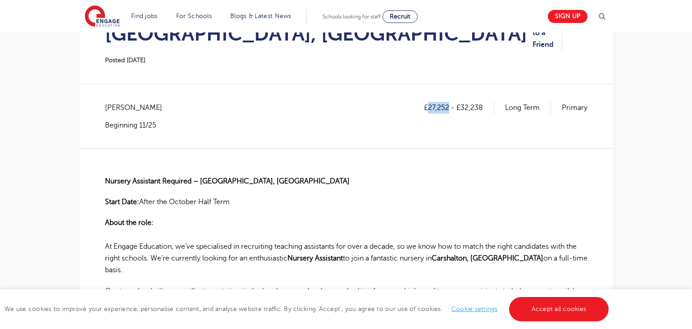
scroll to position [115, 0]
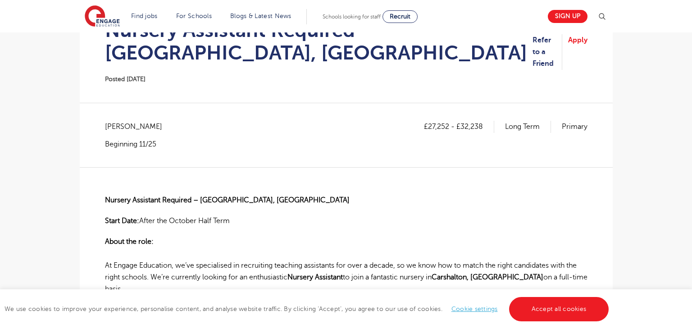
drag, startPoint x: 462, startPoint y: 126, endPoint x: 494, endPoint y: 127, distance: 31.5
click at [494, 127] on p "£27,252 - £32,238" at bounding box center [459, 127] width 70 height 12
drag, startPoint x: 461, startPoint y: 128, endPoint x: 483, endPoint y: 126, distance: 22.6
click at [483, 126] on p "£27,252 - £32,238" at bounding box center [459, 127] width 70 height 12
copy p "32,238"
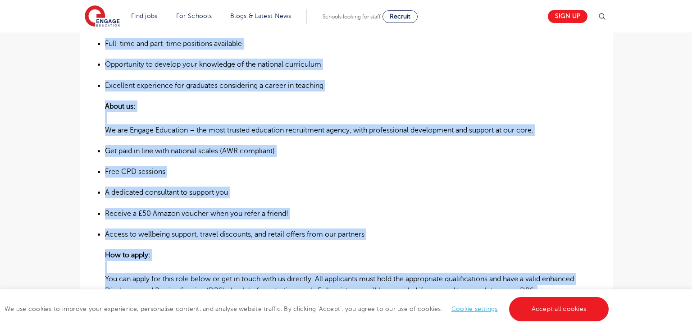
scroll to position [783, 0]
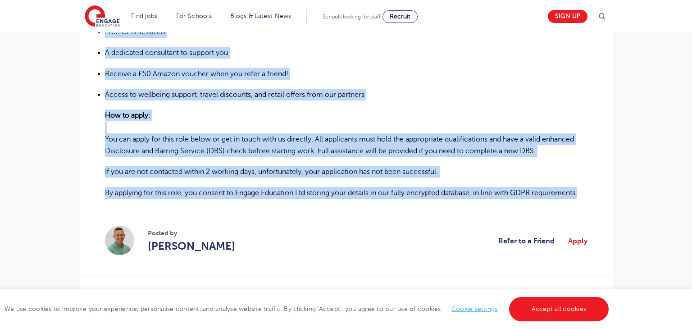
drag, startPoint x: 106, startPoint y: 190, endPoint x: 599, endPoint y: 182, distance: 493.4
copy div "Loremip Dolorsita Consecte – Adipiscing, Elitse Doeiu Temp: Incid utl Etdolor M…"
